Goal: Information Seeking & Learning: Check status

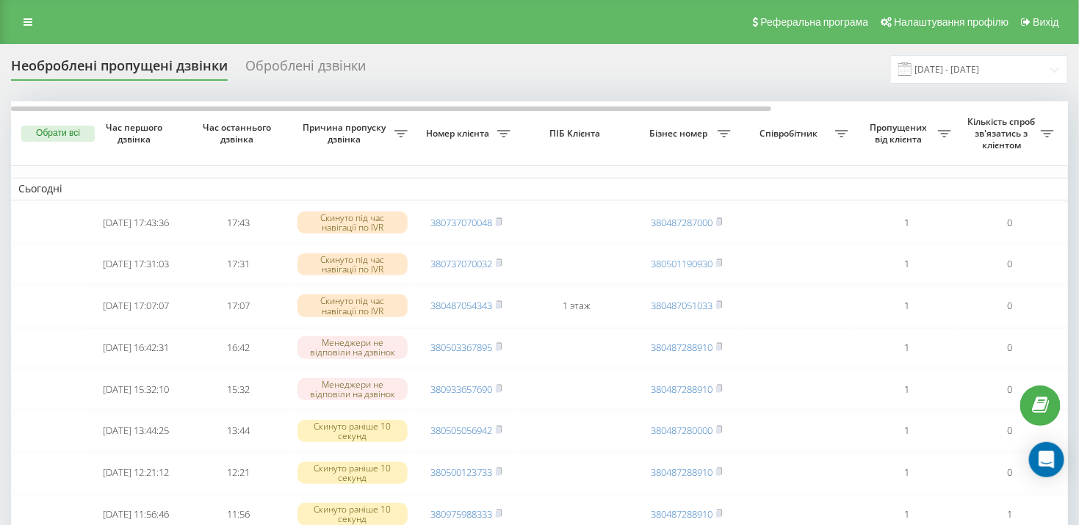
click at [328, 62] on div "Оброблені дзвінки" at bounding box center [305, 69] width 120 height 23
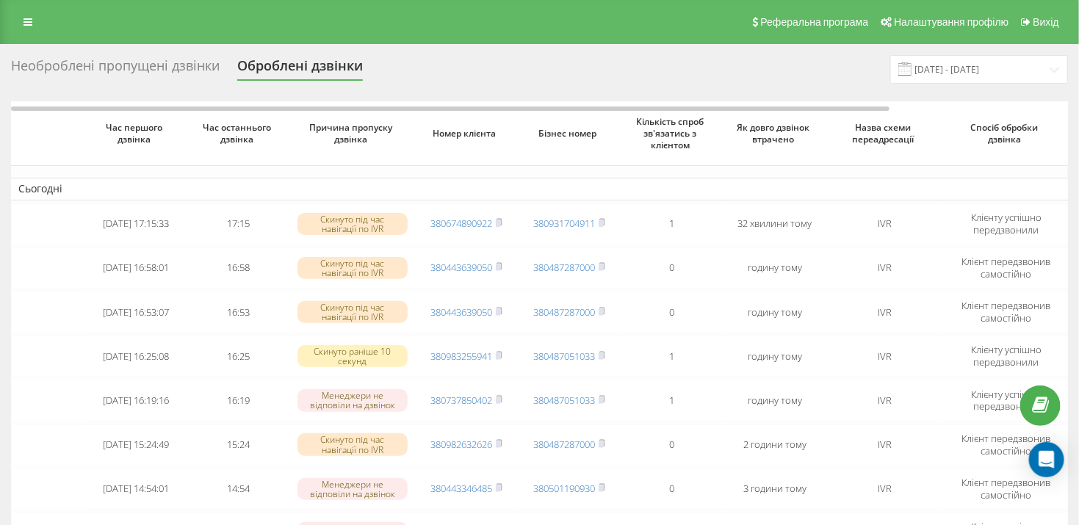
click at [126, 71] on div "Необроблені пропущені дзвінки" at bounding box center [115, 69] width 209 height 23
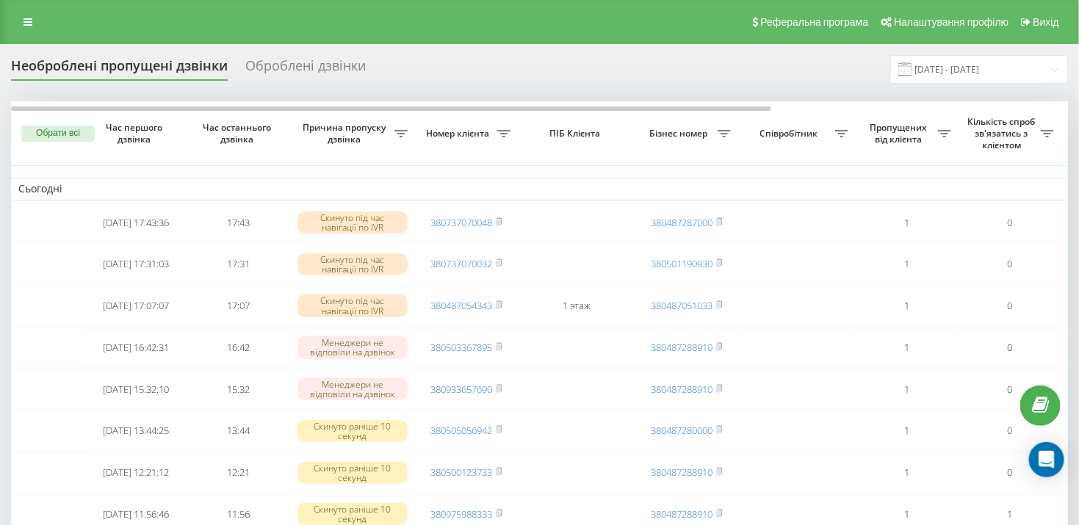
click at [287, 63] on div "Оброблені дзвінки" at bounding box center [305, 69] width 120 height 23
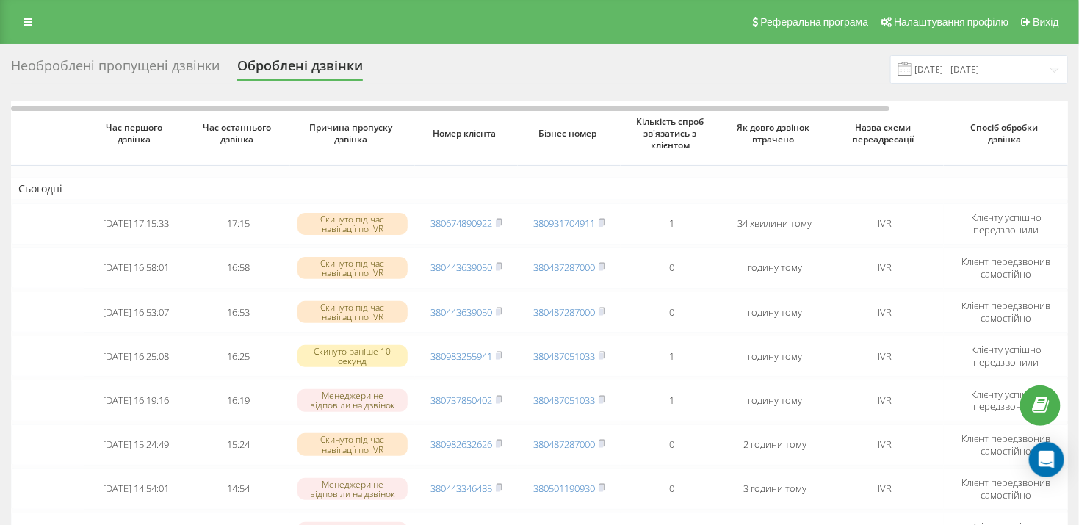
drag, startPoint x: 170, startPoint y: 73, endPoint x: 193, endPoint y: 90, distance: 28.8
click at [170, 73] on div "Необроблені пропущені дзвінки" at bounding box center [115, 69] width 209 height 23
